Goal: Task Accomplishment & Management: Complete application form

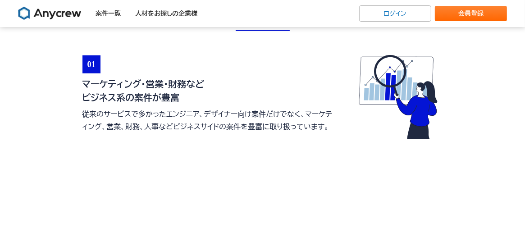
scroll to position [721, 0]
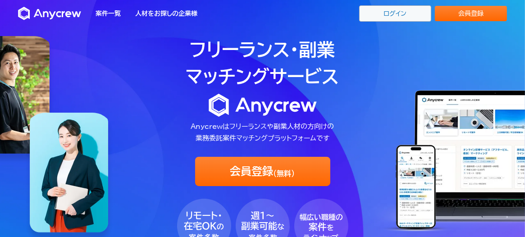
click at [401, 14] on link "ログイン" at bounding box center [395, 13] width 72 height 16
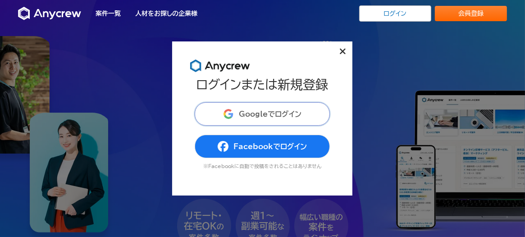
click at [268, 113] on span "Googleでログイン" at bounding box center [270, 113] width 63 height 7
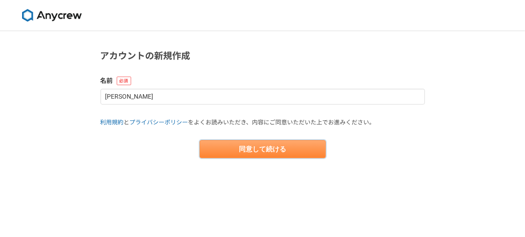
click at [309, 147] on button "同意して続ける" at bounding box center [263, 149] width 126 height 18
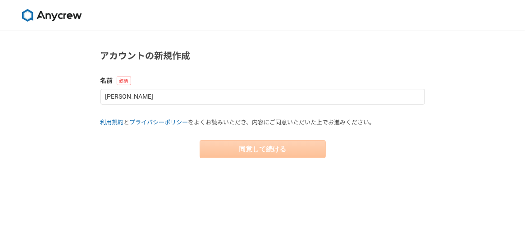
select select "13"
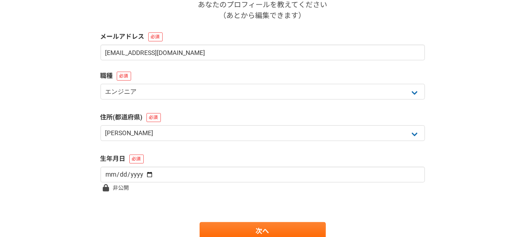
scroll to position [212, 0]
